Goal: Find contact information: Find contact information

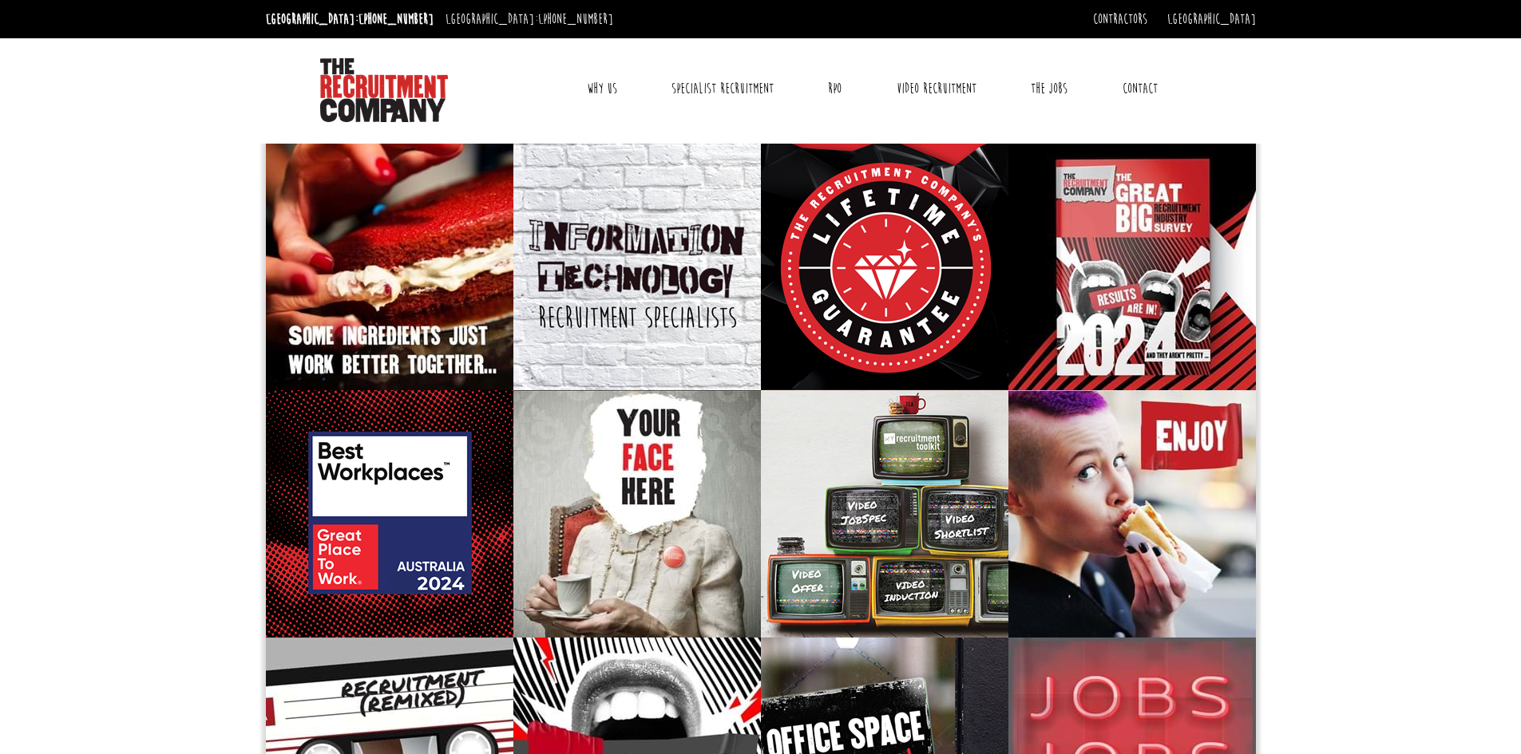
click at [1128, 85] on link "Contact" at bounding box center [1140, 89] width 59 height 40
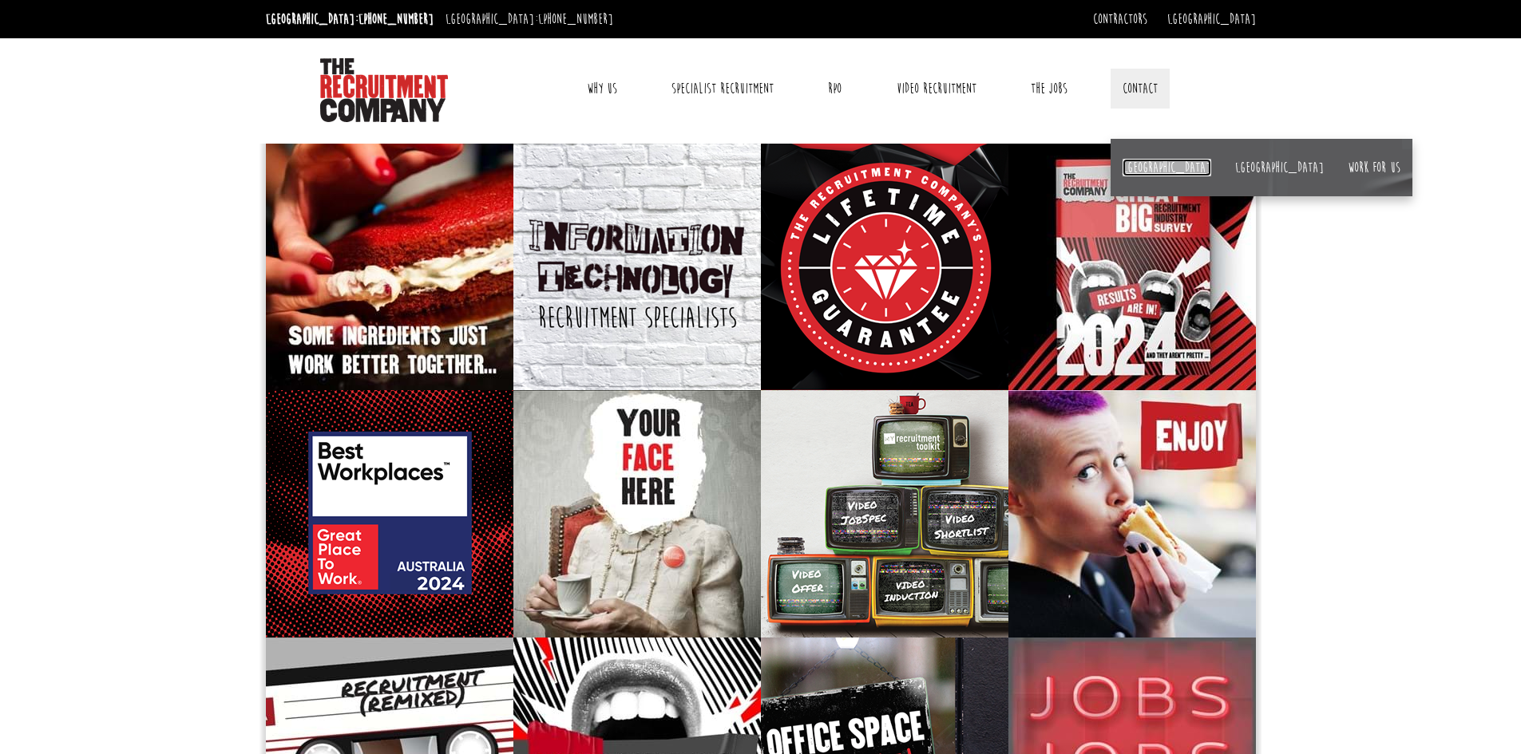
click at [1139, 164] on link "[GEOGRAPHIC_DATA]" at bounding box center [1167, 168] width 89 height 18
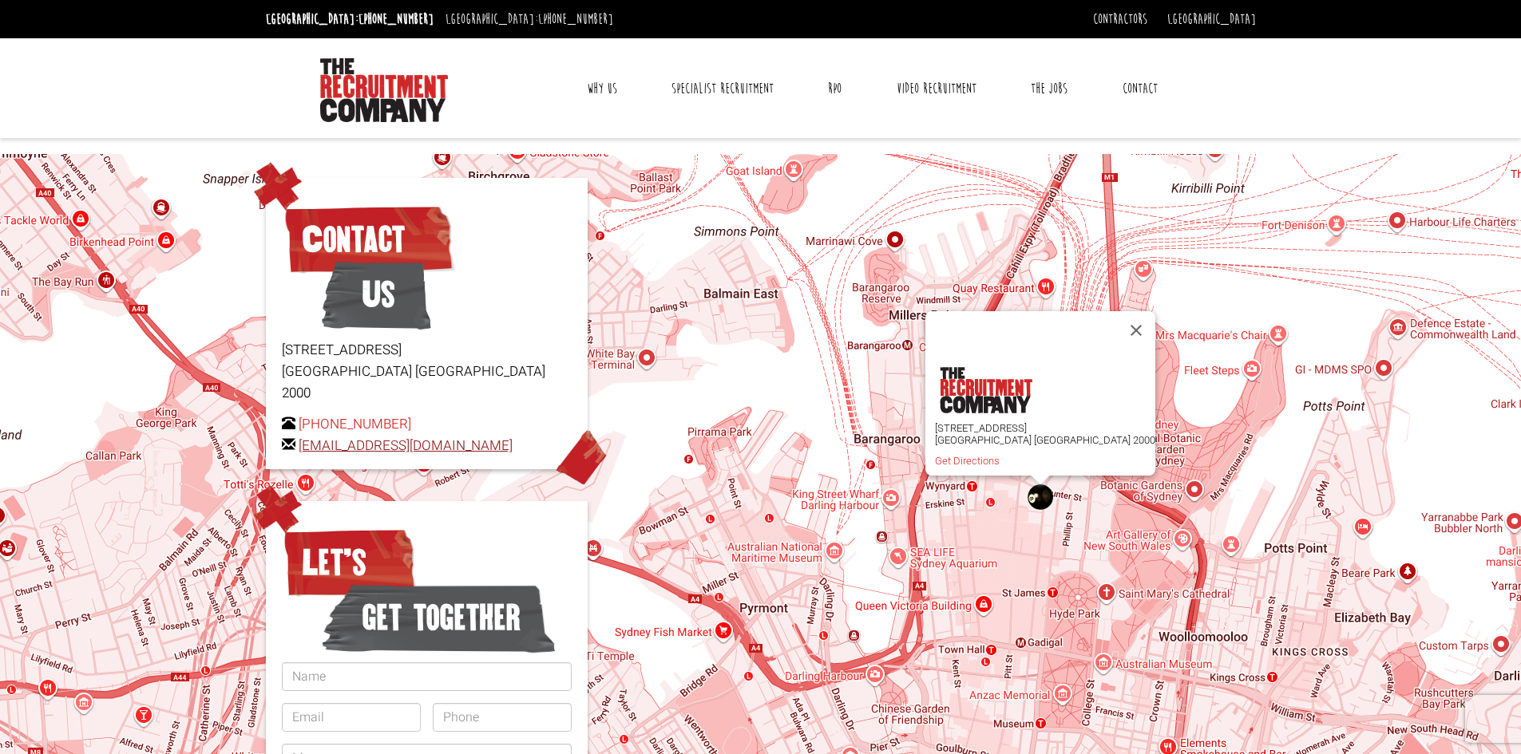
drag, startPoint x: 538, startPoint y: 430, endPoint x: 301, endPoint y: 434, distance: 237.2
click at [301, 434] on p "+61 2 8346 6700 hello@therecruitmentcompany.com" at bounding box center [427, 435] width 290 height 43
copy link "[EMAIL_ADDRESS][DOMAIN_NAME]"
